Goal: Navigation & Orientation: Go to known website

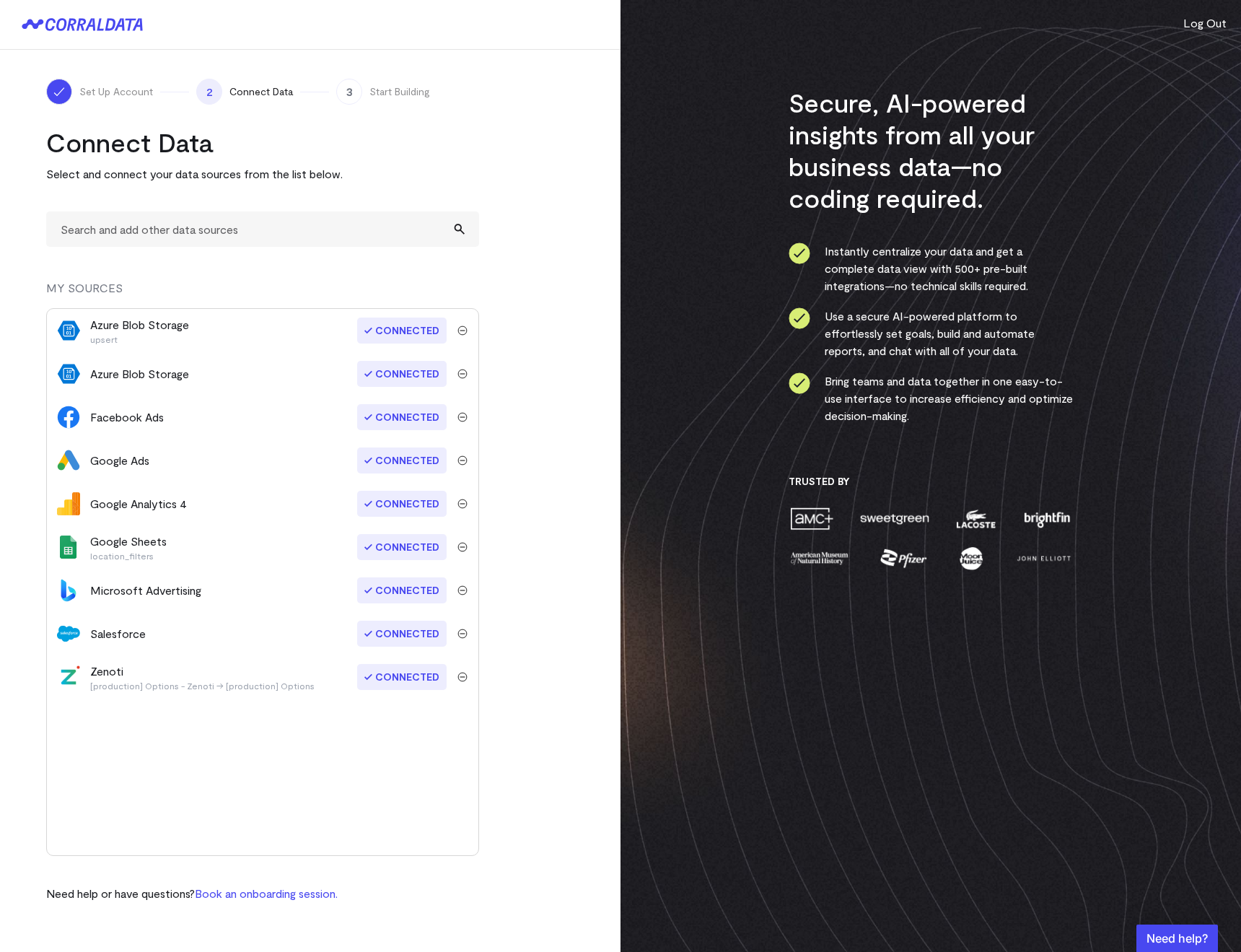
click at [1223, 12] on div "Secure, AI-powered insights from all your business data—no coding required. Ins…" at bounding box center [930, 476] width 620 height 952
click at [1215, 18] on button "Log Out" at bounding box center [1204, 23] width 43 height 17
